Goal: Information Seeking & Learning: Learn about a topic

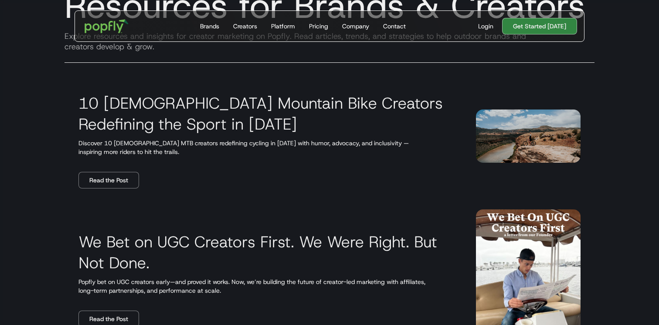
click at [194, 120] on h3 "10 Female Mountain Bike Creators Redefining the Sport in 2025" at bounding box center [266, 113] width 377 height 42
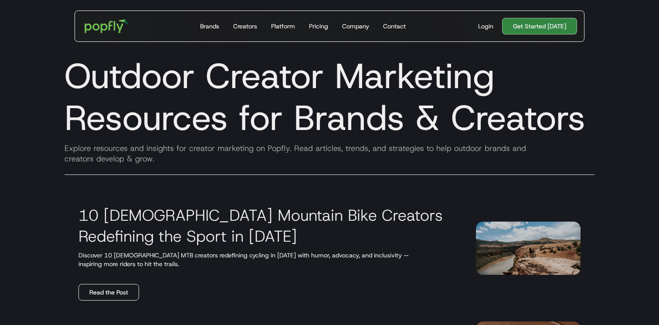
click at [109, 287] on link "Read the Post" at bounding box center [108, 292] width 61 height 17
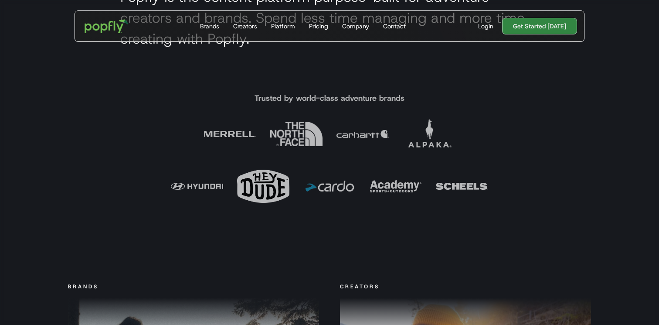
click at [95, 177] on div "Trusted by world-class adventure brands" at bounding box center [330, 150] width 558 height 124
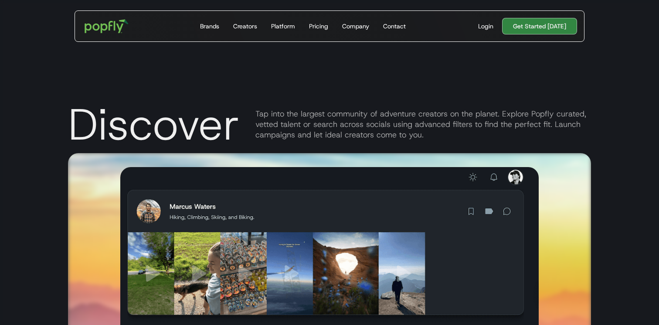
click at [25, 197] on div "Discover Tap into the largest community of adventure creators on the planet. Ex…" at bounding box center [329, 210] width 659 height 325
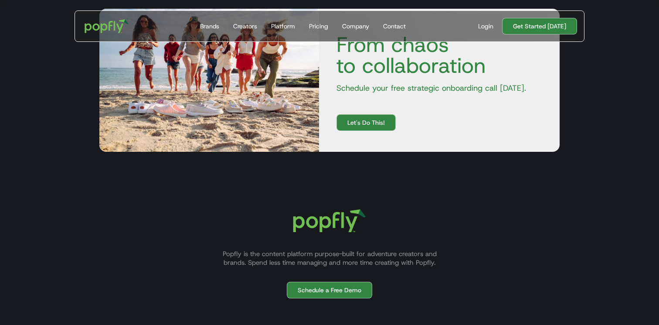
scroll to position [2615, 0]
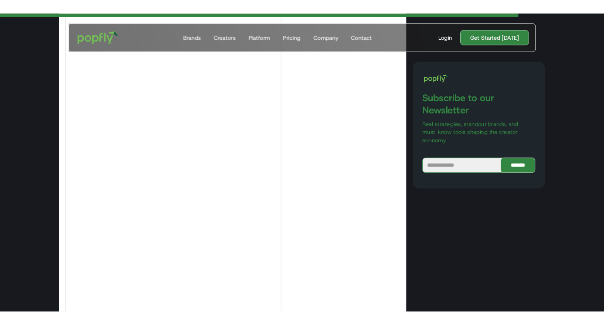
scroll to position [6056, 0]
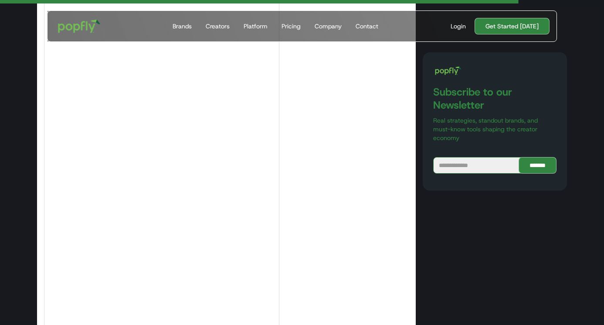
click at [72, 28] on img "home" at bounding box center [79, 26] width 54 height 25
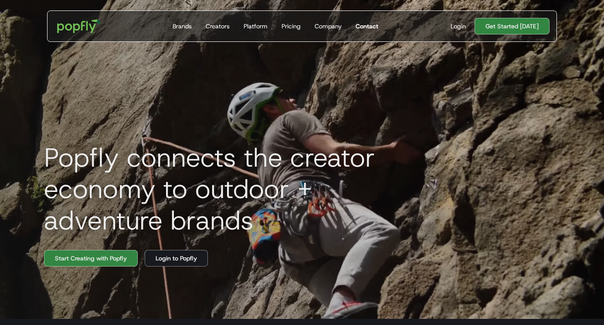
click at [360, 27] on div "Contact" at bounding box center [367, 26] width 23 height 9
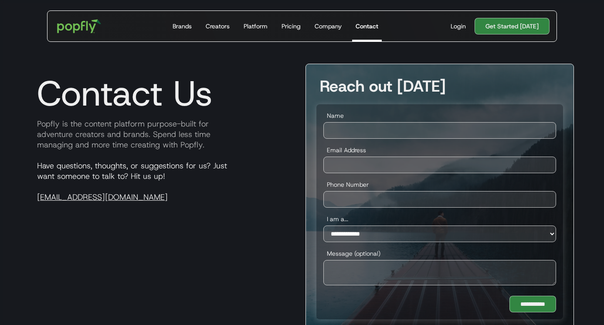
click at [331, 27] on div "Company" at bounding box center [328, 26] width 27 height 9
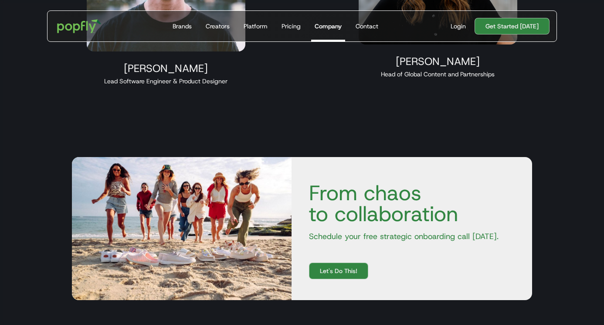
scroll to position [1081, 0]
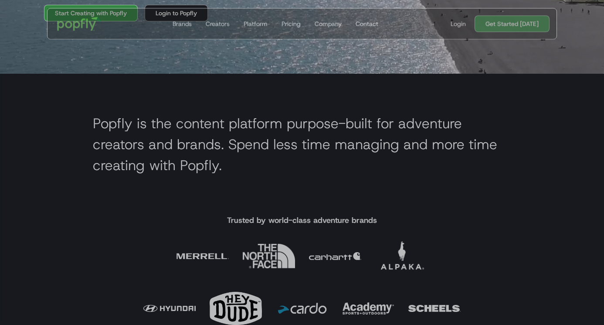
scroll to position [242, 0]
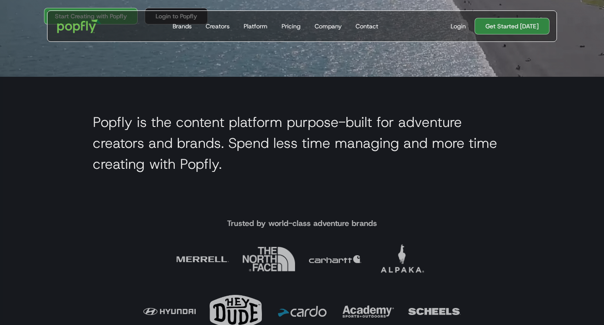
click at [157, 136] on h2 "Popfly is the content platform purpose-built for adventure creators and brands.…" at bounding box center [302, 143] width 418 height 63
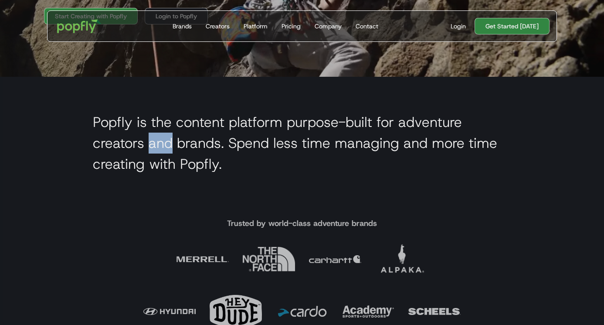
click at [157, 136] on h2 "Popfly is the content platform purpose-built for adventure creators and brands.…" at bounding box center [302, 143] width 418 height 63
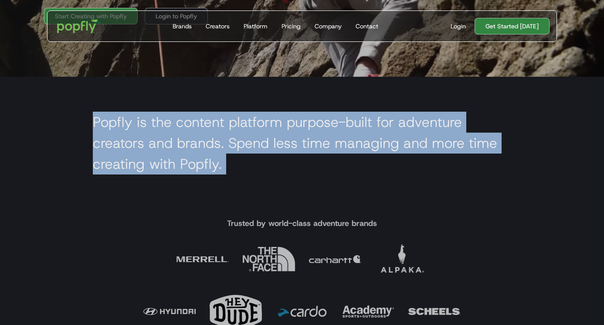
click at [157, 136] on h2 "Popfly is the content platform purpose-built for adventure creators and brands.…" at bounding box center [302, 143] width 418 height 63
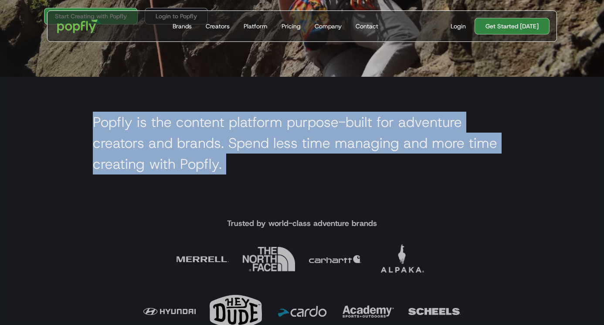
copy h2 "Popfly is the content platform purpose-built for adventure creators and brands.…"
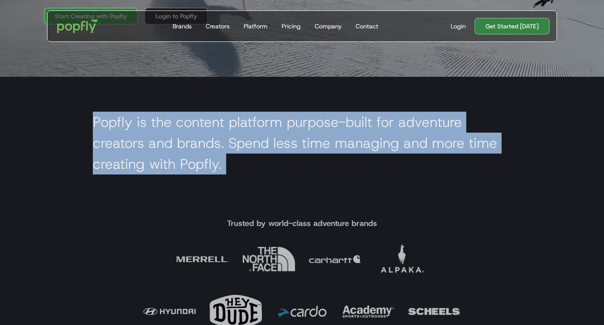
click at [157, 136] on h2 "Popfly is the content platform purpose-built for adventure creators and brands.…" at bounding box center [302, 143] width 418 height 63
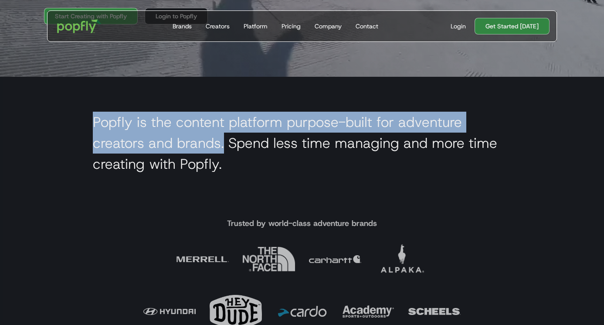
drag, startPoint x: 225, startPoint y: 143, endPoint x: 52, endPoint y: 115, distance: 175.4
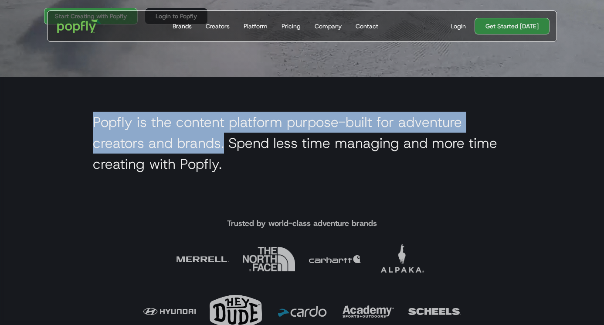
click at [52, 115] on section "Popfly is the content platform purpose-built for adventure creators and brands.…" at bounding box center [302, 145] width 604 height 137
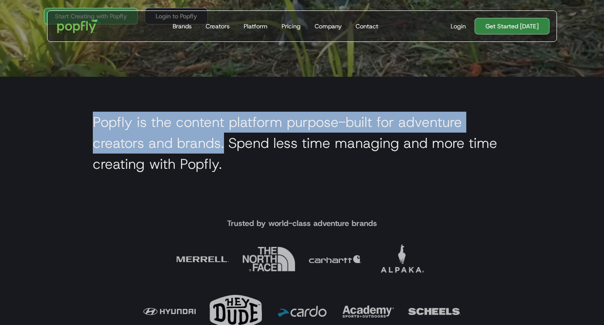
copy h2 "Popfly is the content platform purpose-built for adventure creators and brands."
